Goal: Task Accomplishment & Management: Manage account settings

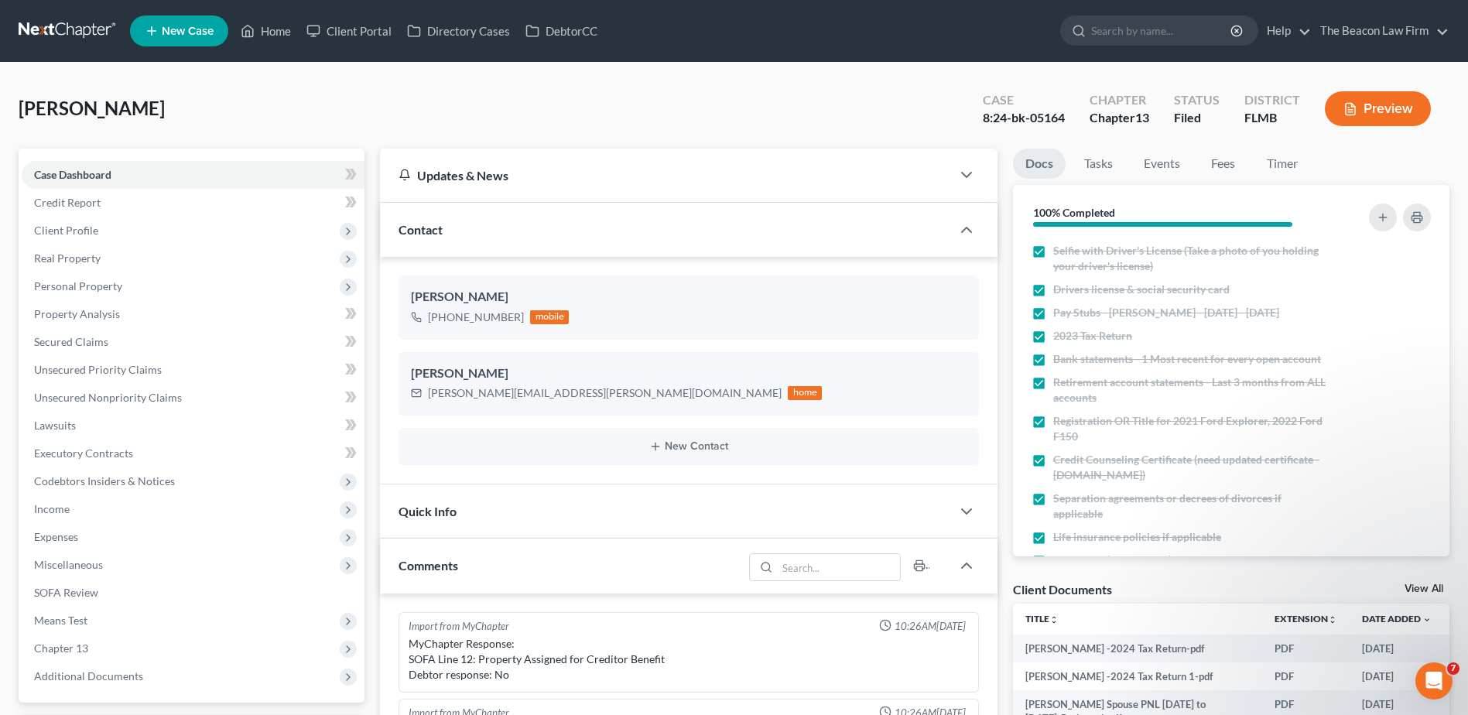
scroll to position [3169, 0]
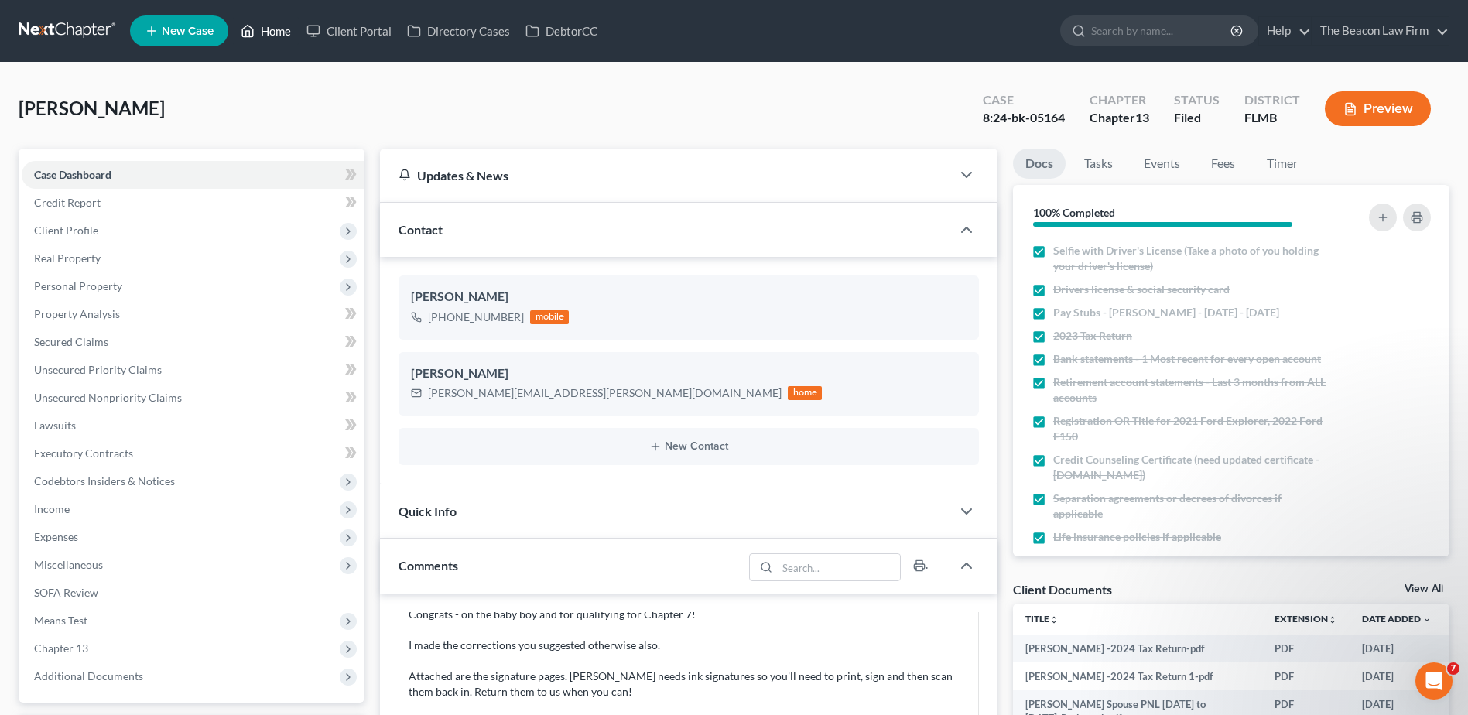
click at [284, 28] on link "Home" at bounding box center [266, 31] width 66 height 28
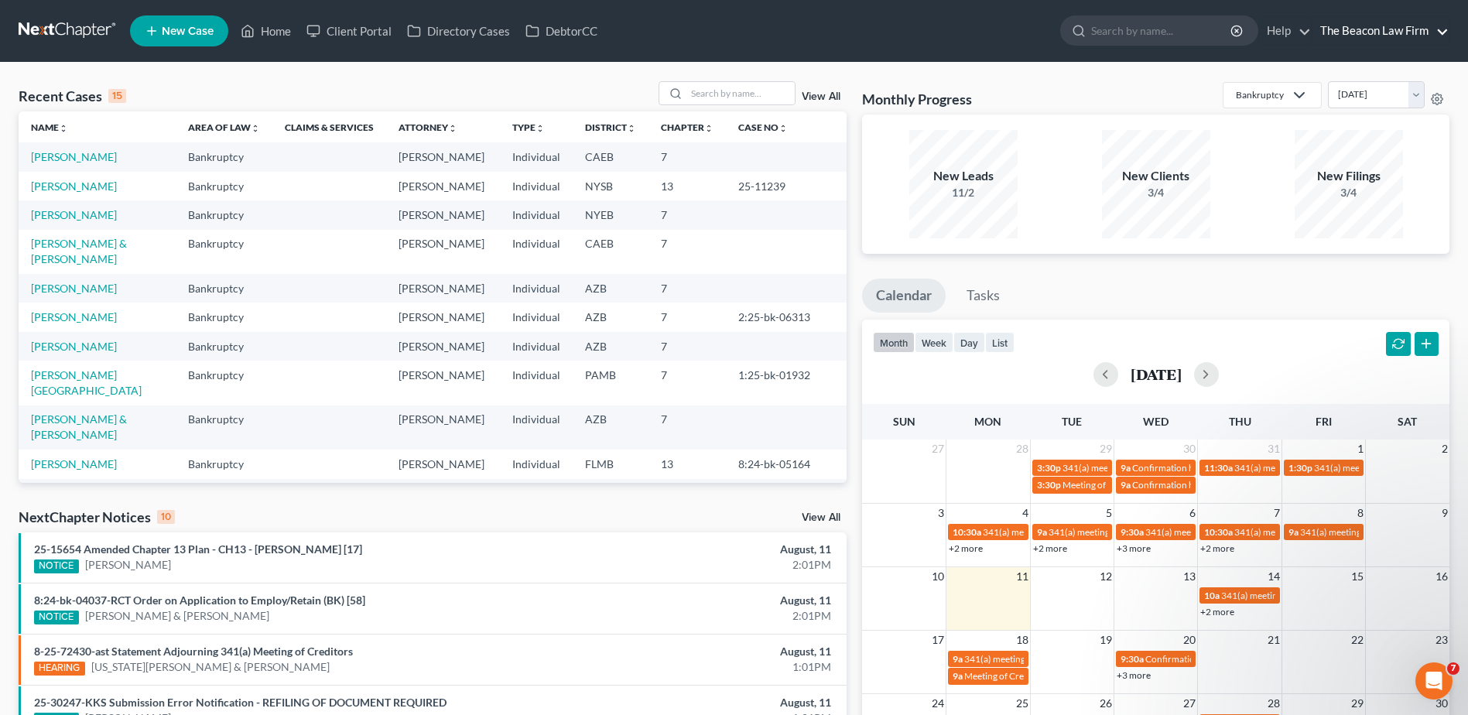
click at [1412, 34] on link "The Beacon Law Firm" at bounding box center [1380, 31] width 136 height 28
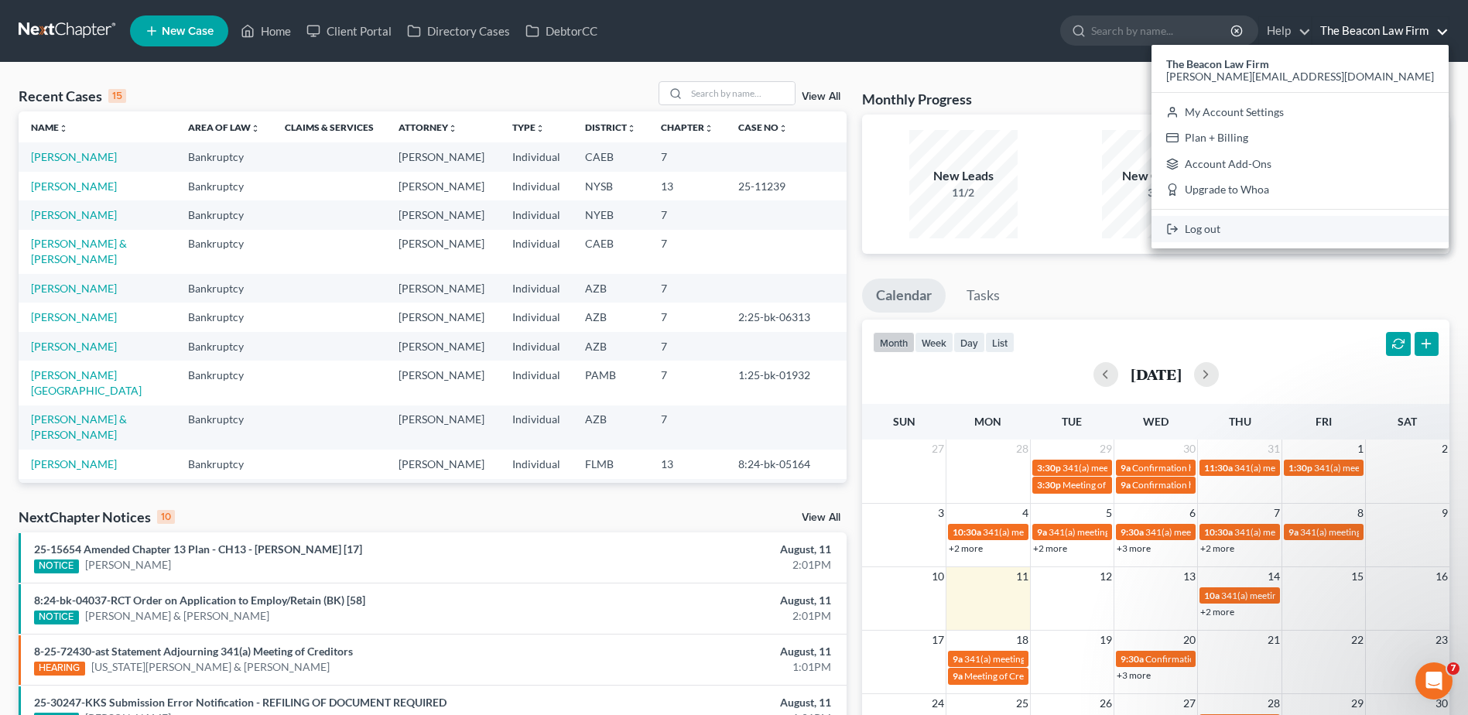
click at [1336, 225] on link "Log out" at bounding box center [1300, 229] width 297 height 26
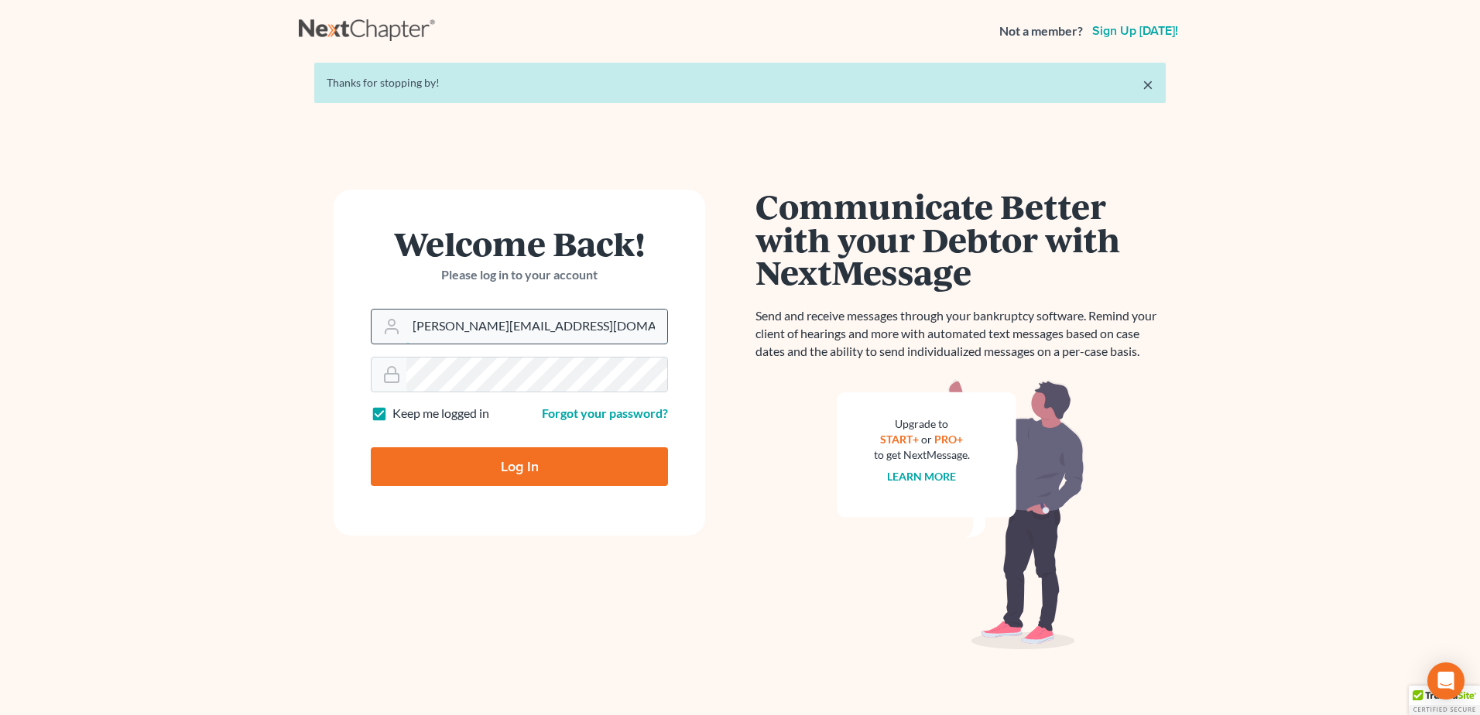
click at [506, 332] on input "[PERSON_NAME][EMAIL_ADDRESS][DOMAIN_NAME]" at bounding box center [536, 327] width 261 height 34
type input "tatajelaw@gmail.com"
click at [468, 463] on input "Log In" at bounding box center [519, 466] width 297 height 39
type input "Thinking..."
